Goal: Task Accomplishment & Management: Complete application form

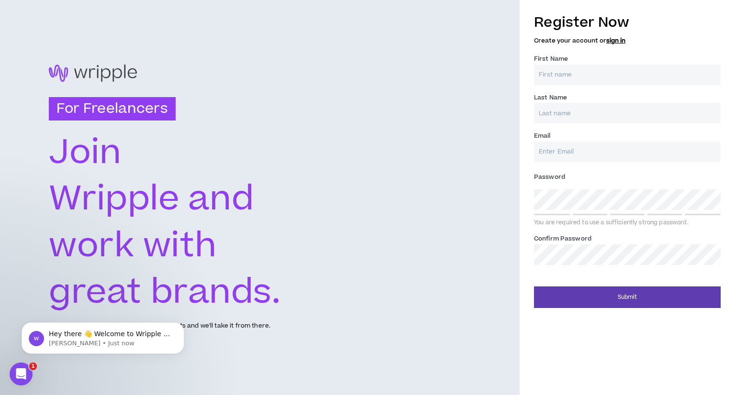
click at [570, 71] on input "First Name *" at bounding box center [627, 75] width 187 height 21
type input "[PERSON_NAME]"
click at [567, 107] on input "Last Name *" at bounding box center [627, 113] width 187 height 21
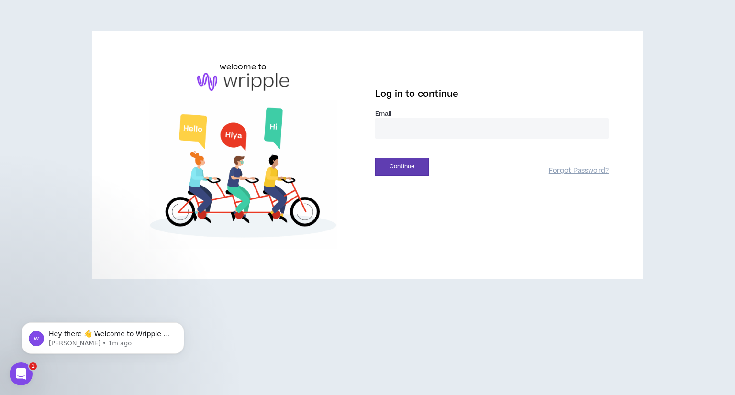
click at [403, 133] on input "email" at bounding box center [491, 128] width 233 height 21
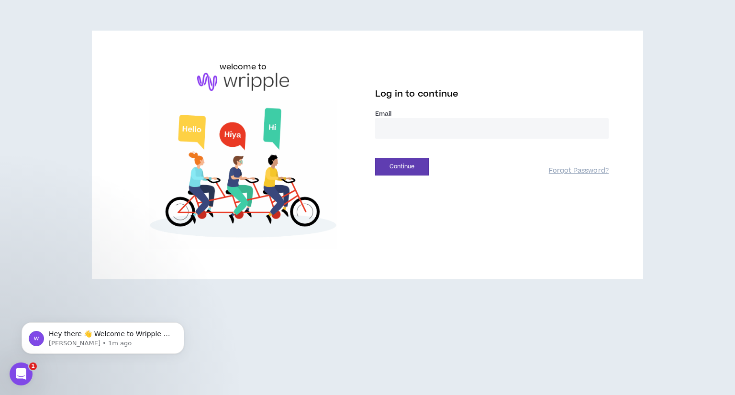
type input "**********"
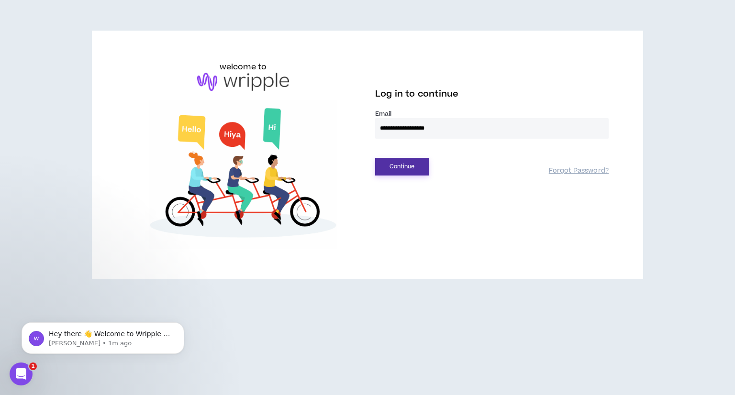
click at [406, 165] on button "Continue" at bounding box center [402, 167] width 54 height 18
